Goal: Task Accomplishment & Management: Manage account settings

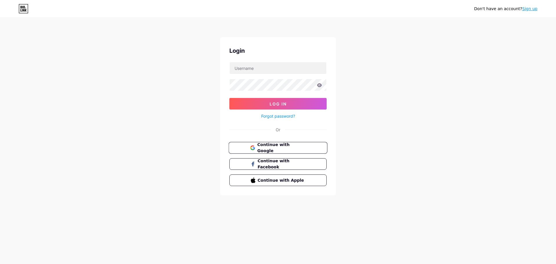
click at [273, 149] on span "Continue with Google" at bounding box center [281, 148] width 48 height 12
click at [273, 74] on input "text" at bounding box center [278, 68] width 97 height 12
click at [361, 81] on div "Don't have an account? Sign up Login Log In Forgot password? Or Continue with G…" at bounding box center [278, 107] width 556 height 214
click at [291, 147] on span "Continue with Google" at bounding box center [281, 148] width 48 height 12
click at [273, 117] on link "Forgot password?" at bounding box center [278, 116] width 34 height 6
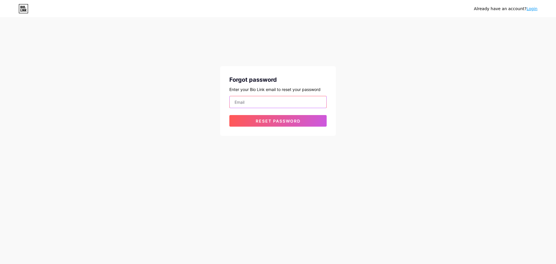
click at [281, 102] on input "email" at bounding box center [278, 102] width 97 height 12
paste input "[EMAIL_ADDRESS][DOMAIN_NAME]"
type input "[EMAIL_ADDRESS][DOMAIN_NAME]"
click at [259, 124] on button "Reset password" at bounding box center [277, 121] width 97 height 12
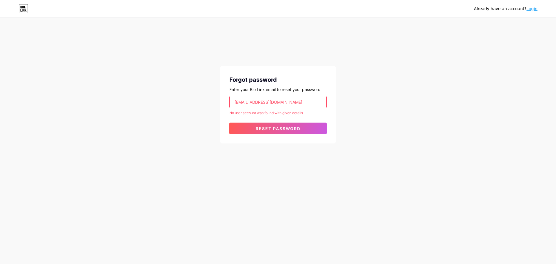
paste input "relation1"
click at [279, 100] on input "[EMAIL_ADDRESS][DOMAIN_NAME]" at bounding box center [278, 102] width 97 height 12
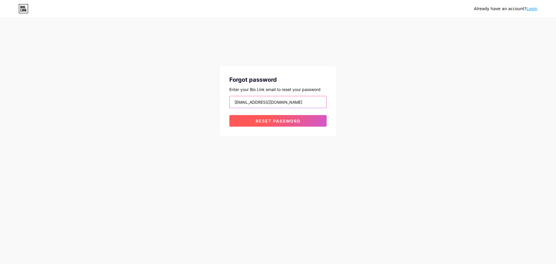
type input "[EMAIL_ADDRESS][DOMAIN_NAME]"
click at [281, 124] on button "Reset password" at bounding box center [277, 121] width 97 height 12
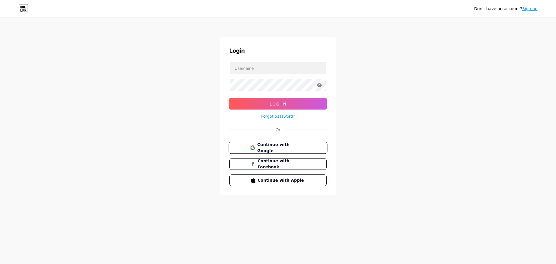
click at [291, 143] on button "Continue with Google" at bounding box center [278, 148] width 99 height 12
click at [271, 142] on button "Continue with Google" at bounding box center [278, 148] width 99 height 12
click at [287, 119] on link "Forgot password?" at bounding box center [278, 116] width 34 height 6
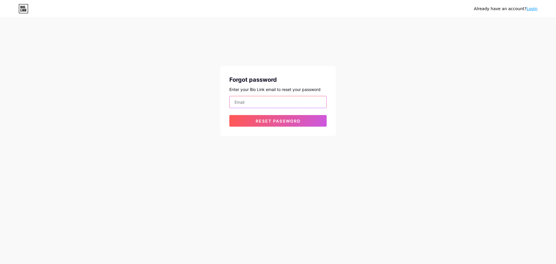
click at [272, 103] on input "email" at bounding box center [278, 102] width 97 height 12
paste input "[EMAIL_ADDRESS][DOMAIN_NAME]"
click at [269, 121] on span "Reset password" at bounding box center [278, 120] width 45 height 5
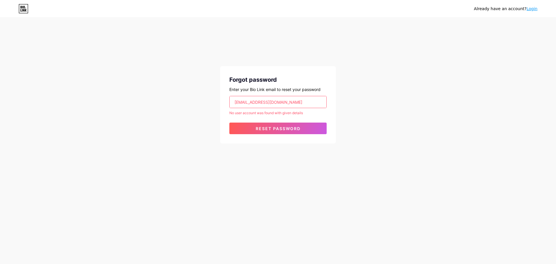
click at [251, 106] on input "[EMAIL_ADDRESS][DOMAIN_NAME]" at bounding box center [278, 102] width 97 height 12
paste input "ads2"
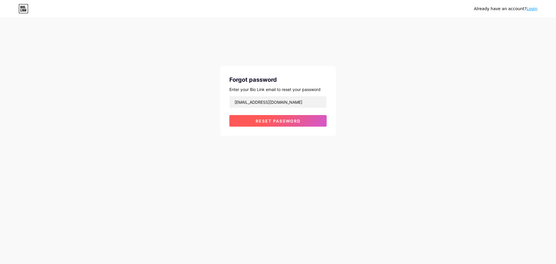
click at [267, 118] on button "Reset password" at bounding box center [277, 121] width 97 height 12
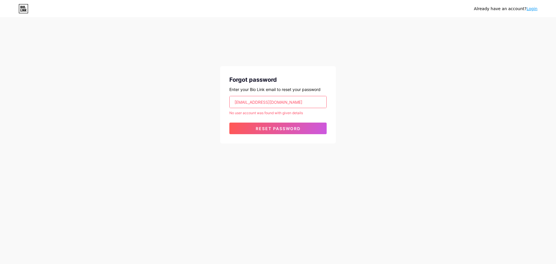
click at [257, 103] on input "[EMAIL_ADDRESS][DOMAIN_NAME]" at bounding box center [278, 102] width 97 height 12
paste input "gen"
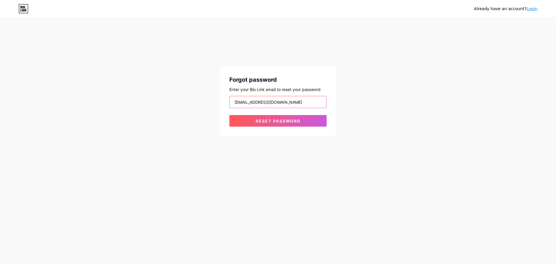
click at [229, 115] on button "Reset password" at bounding box center [277, 121] width 97 height 12
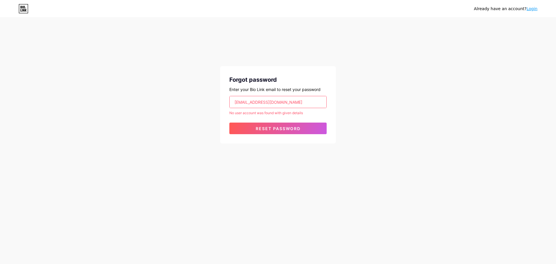
click at [268, 106] on input "[EMAIL_ADDRESS][DOMAIN_NAME]" at bounding box center [278, 102] width 97 height 12
paste input "bisnis"
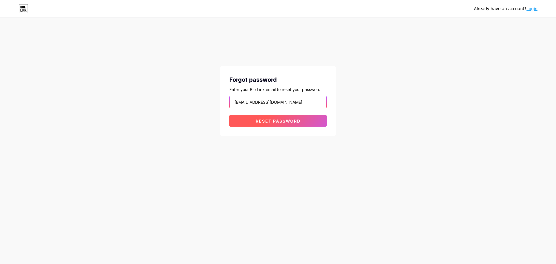
type input "[EMAIL_ADDRESS][DOMAIN_NAME]"
click at [264, 125] on button "Reset password" at bounding box center [277, 121] width 97 height 12
